Goal: Download file/media

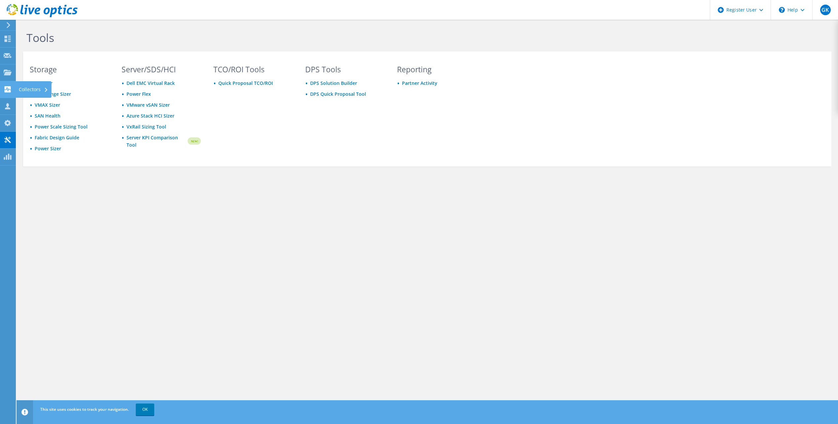
click at [7, 87] on use at bounding box center [8, 89] width 6 height 6
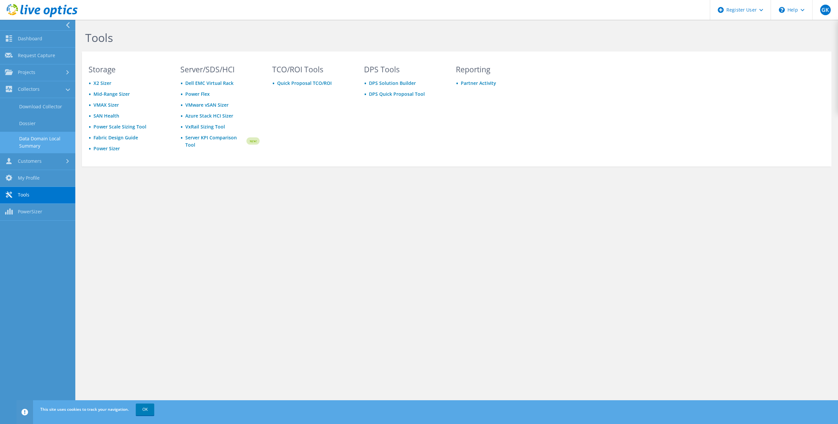
click at [31, 139] on link "Data Domain Local Summary" at bounding box center [37, 142] width 75 height 21
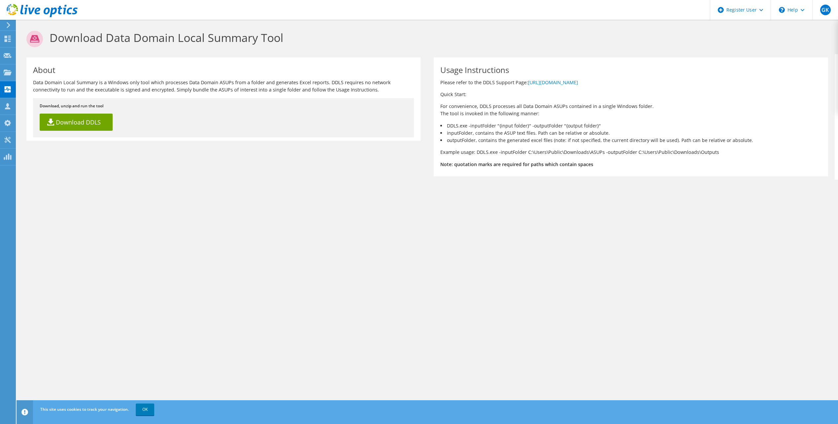
click at [49, 255] on div "Download Data Domain Local Summary Tool About Data Domain Local Summary is a Wi…" at bounding box center [428, 222] width 822 height 404
drag, startPoint x: 21, startPoint y: 238, endPoint x: 81, endPoint y: 305, distance: 90.8
click at [21, 238] on div "Download Data Domain Local Summary Tool About Data Domain Local Summary is a Wi…" at bounding box center [428, 222] width 822 height 404
